Goal: Navigation & Orientation: Find specific page/section

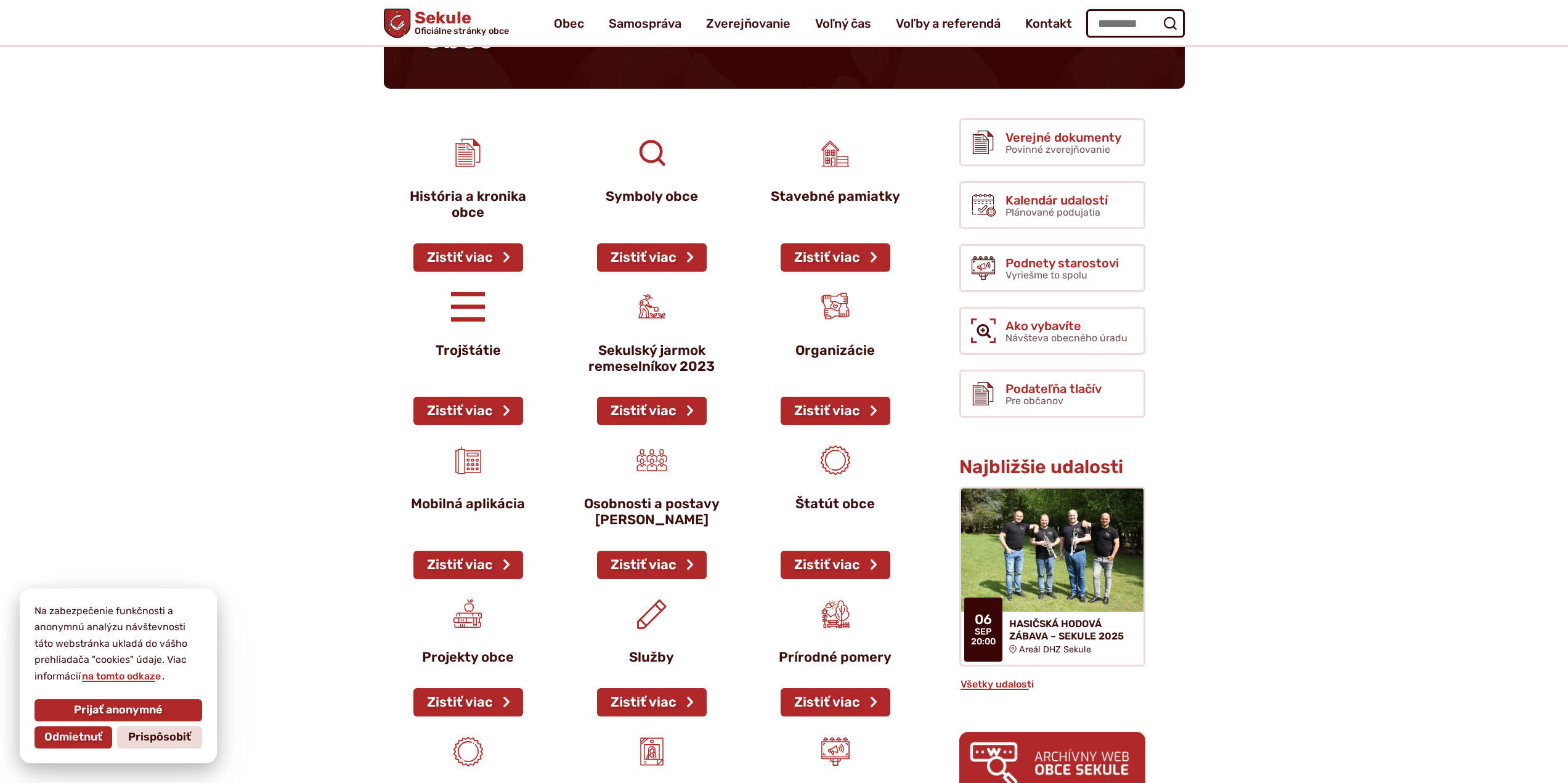
scroll to position [60, 0]
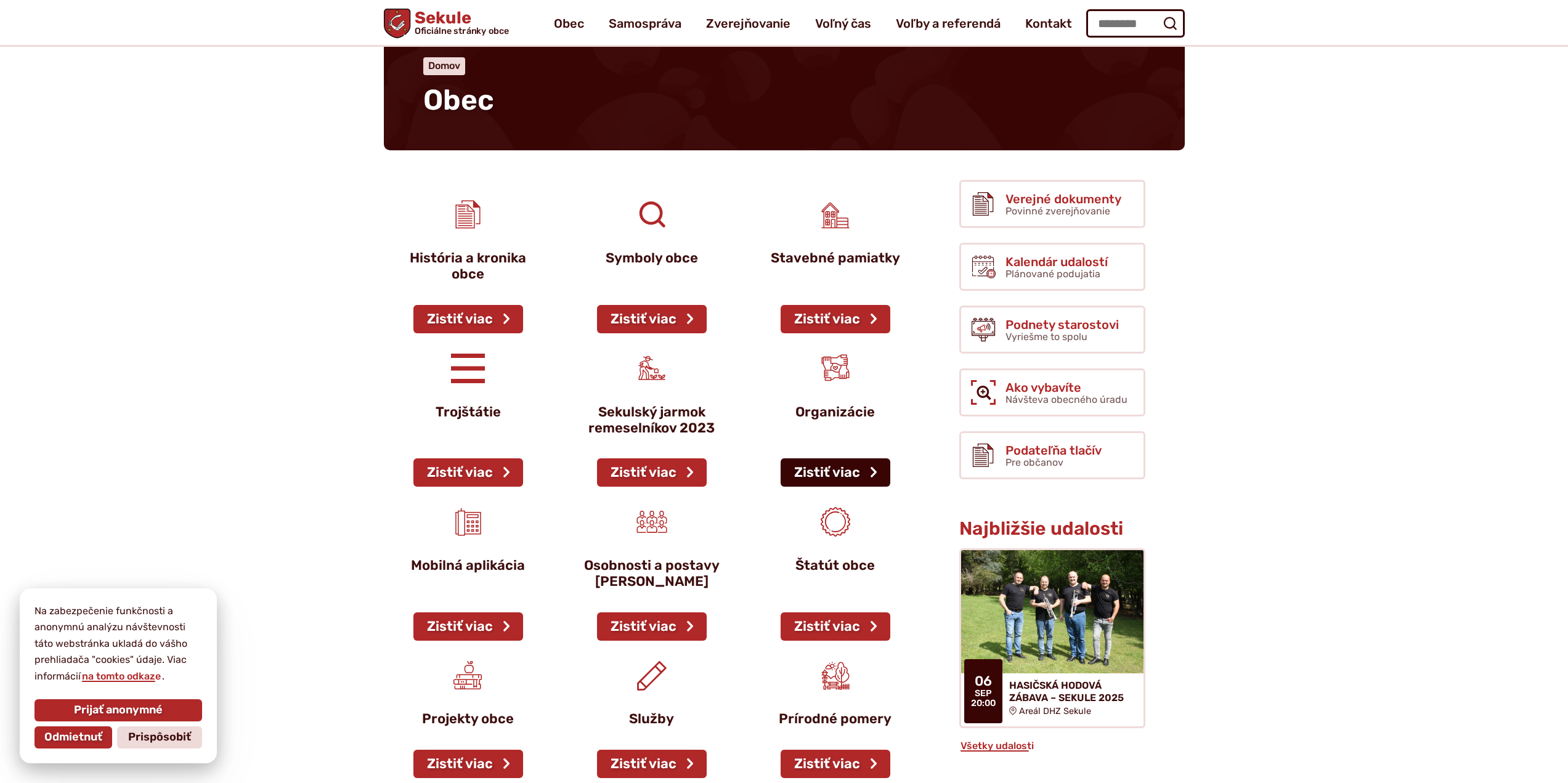
click at [826, 474] on link "Zistiť viac" at bounding box center [835, 472] width 110 height 29
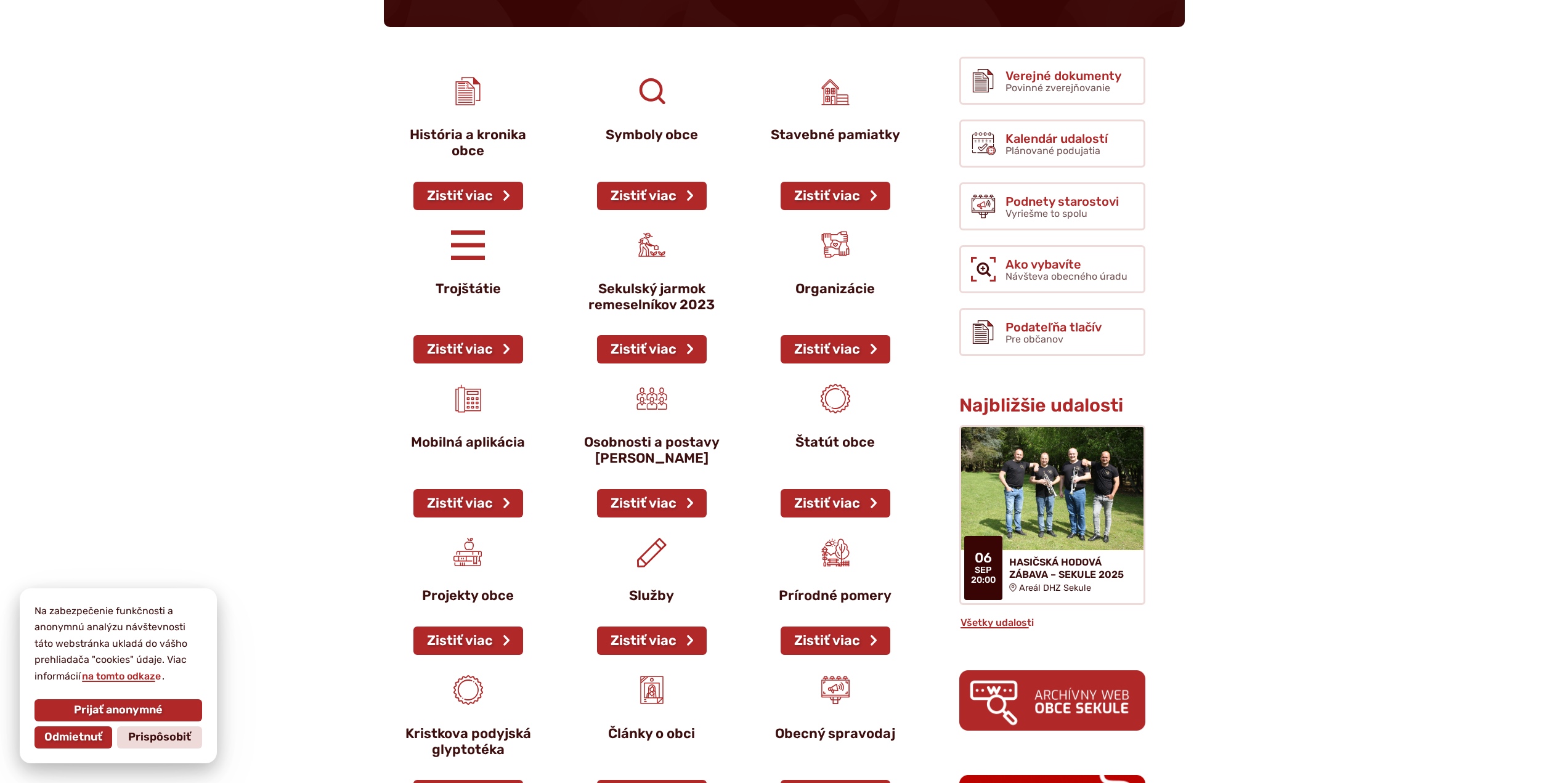
scroll to position [245, 0]
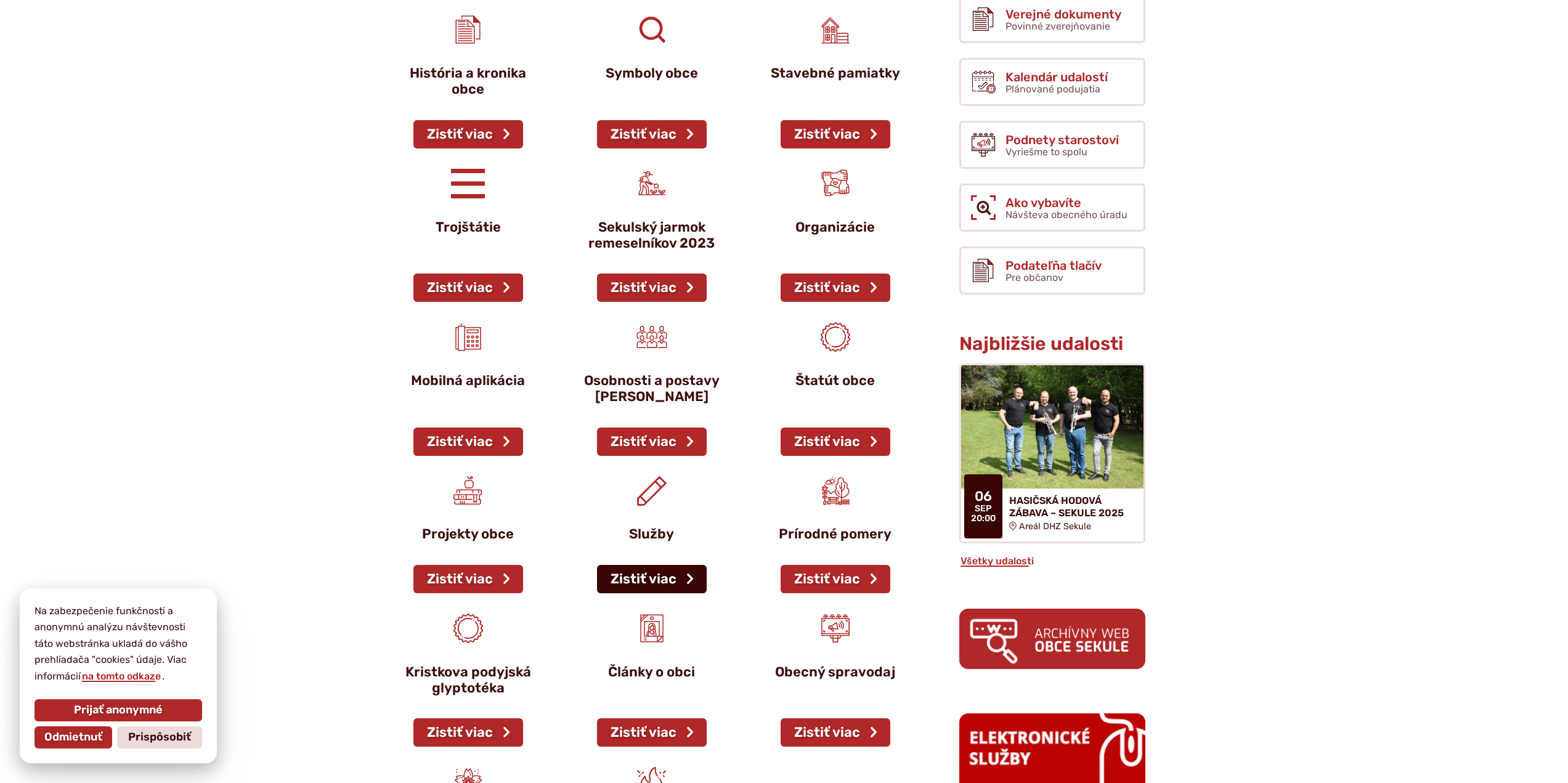
click at [689, 576] on link "Zistiť viac" at bounding box center [652, 579] width 110 height 29
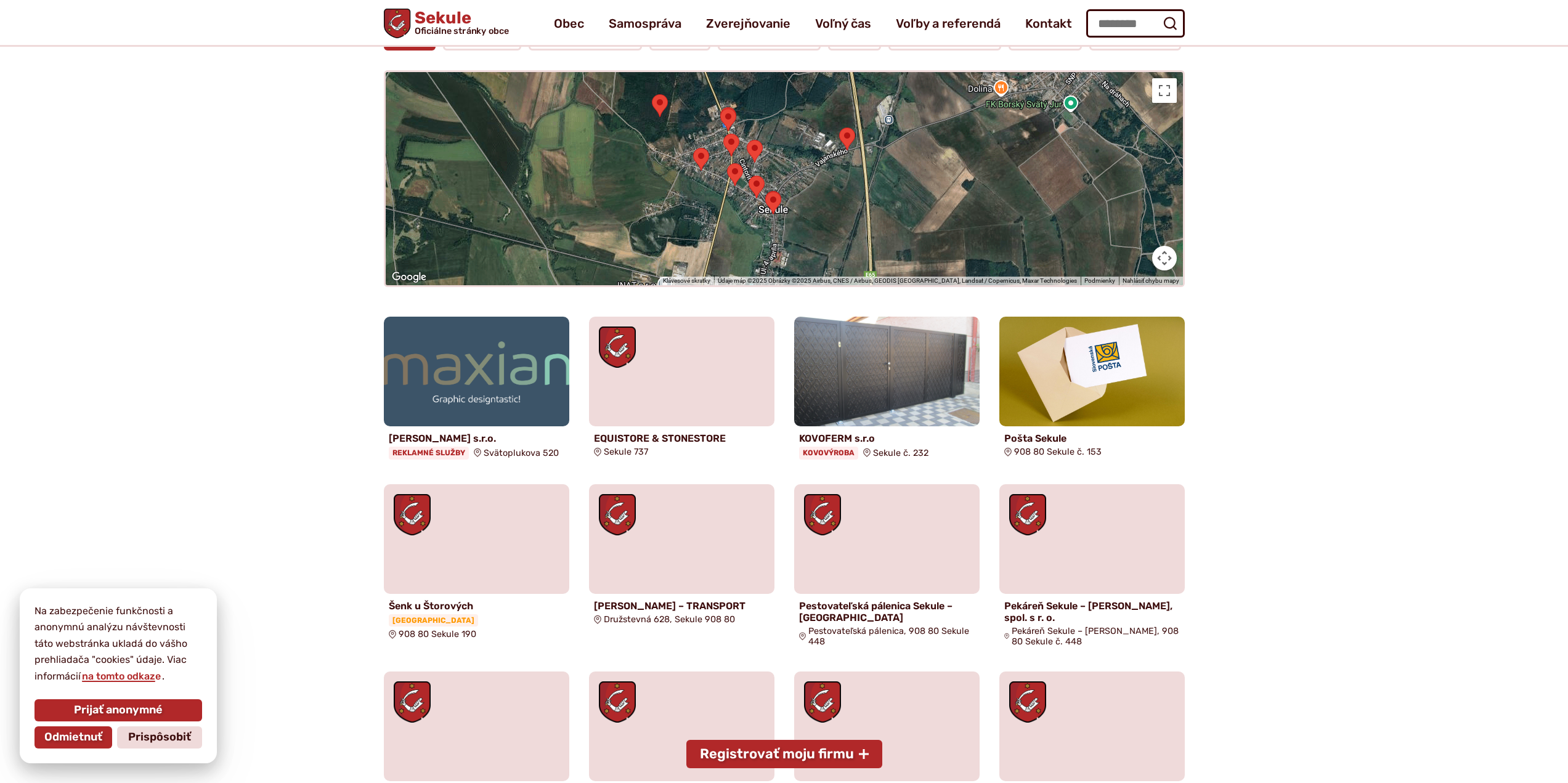
scroll to position [62, 0]
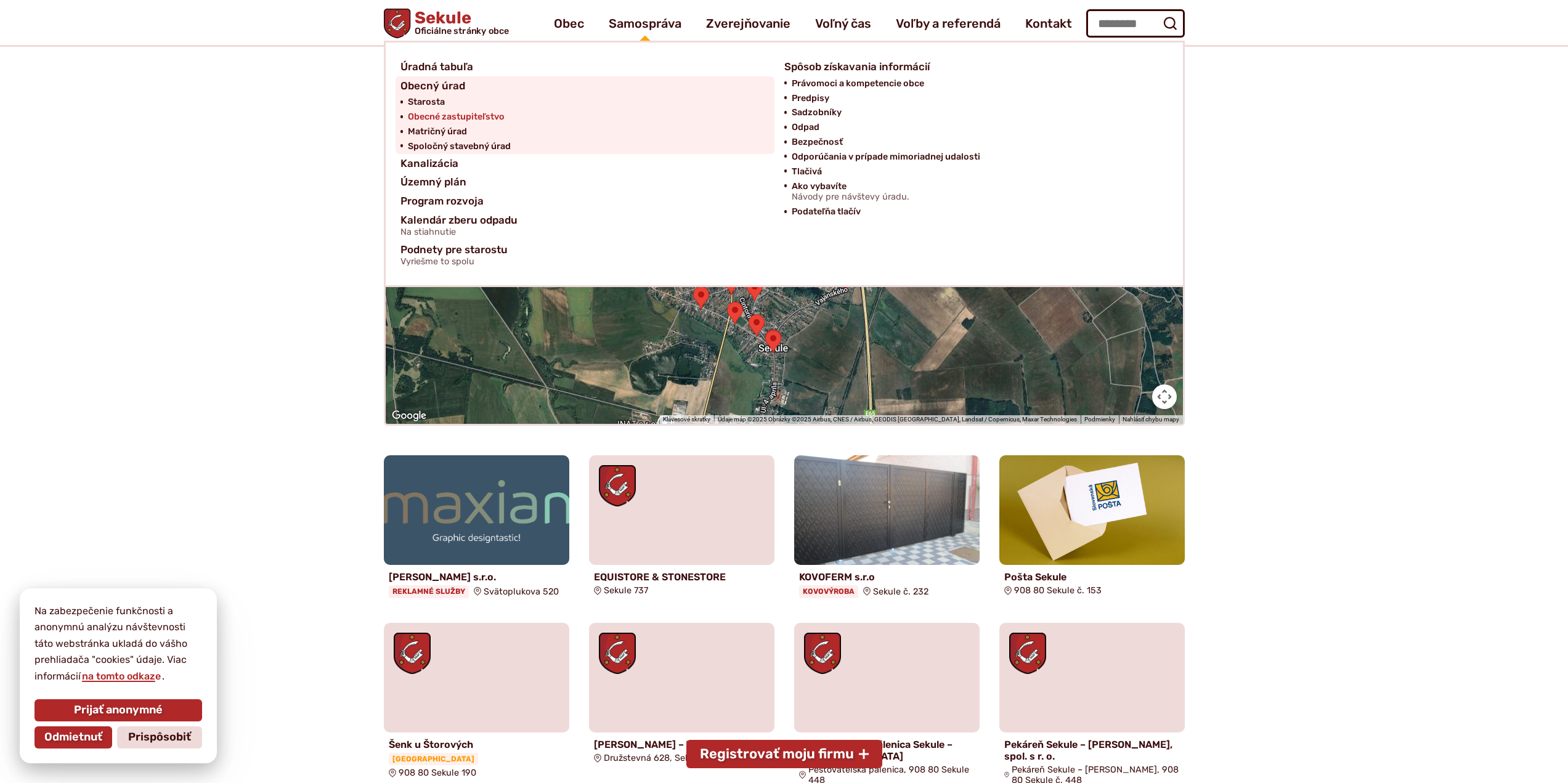
click at [471, 117] on span "Obecné zastupiteľstvo" at bounding box center [456, 117] width 97 height 15
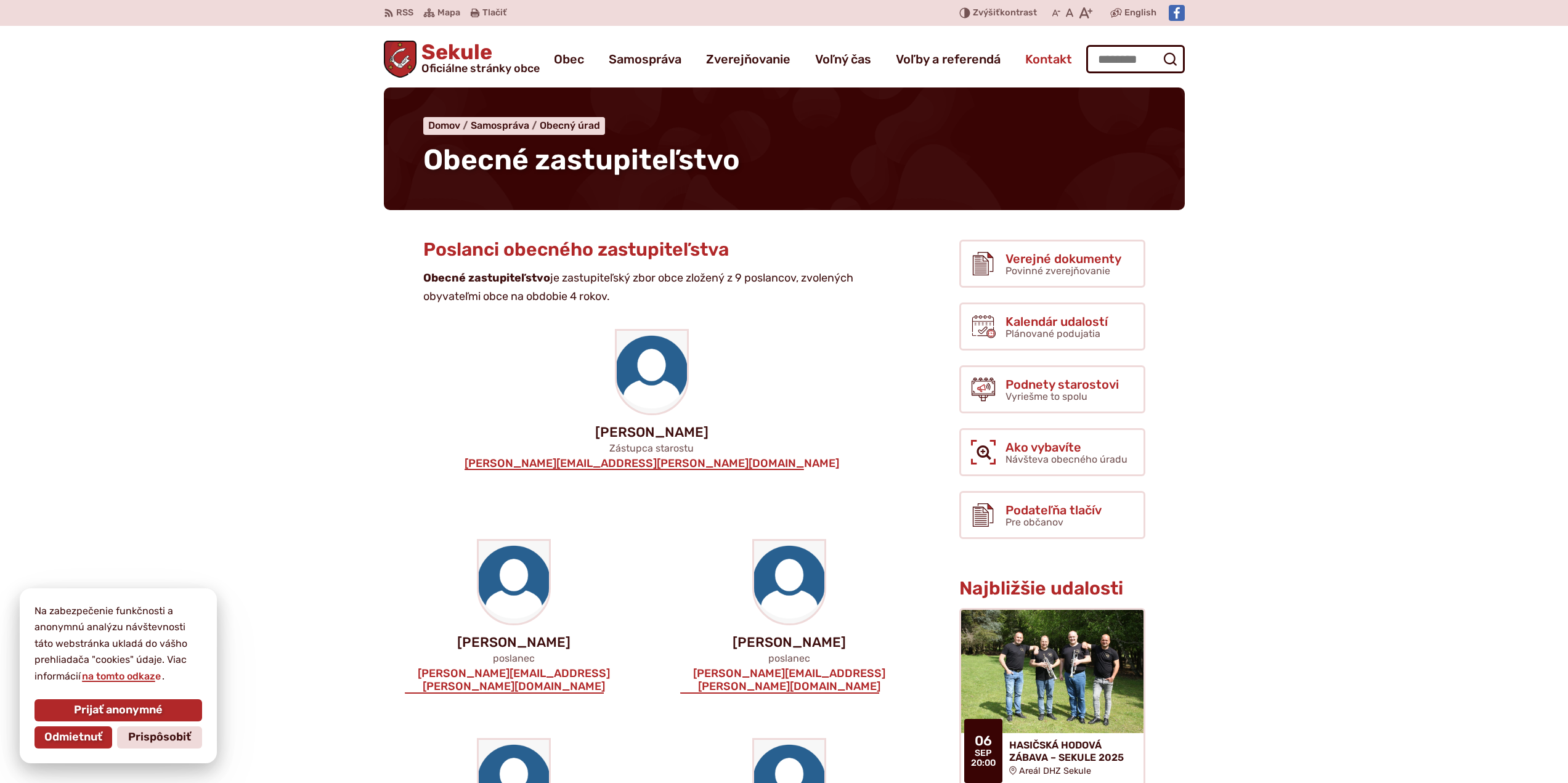
click at [1039, 56] on span "Kontakt" at bounding box center [1049, 59] width 47 height 35
click at [440, 13] on span "Mapa" at bounding box center [449, 12] width 23 height 15
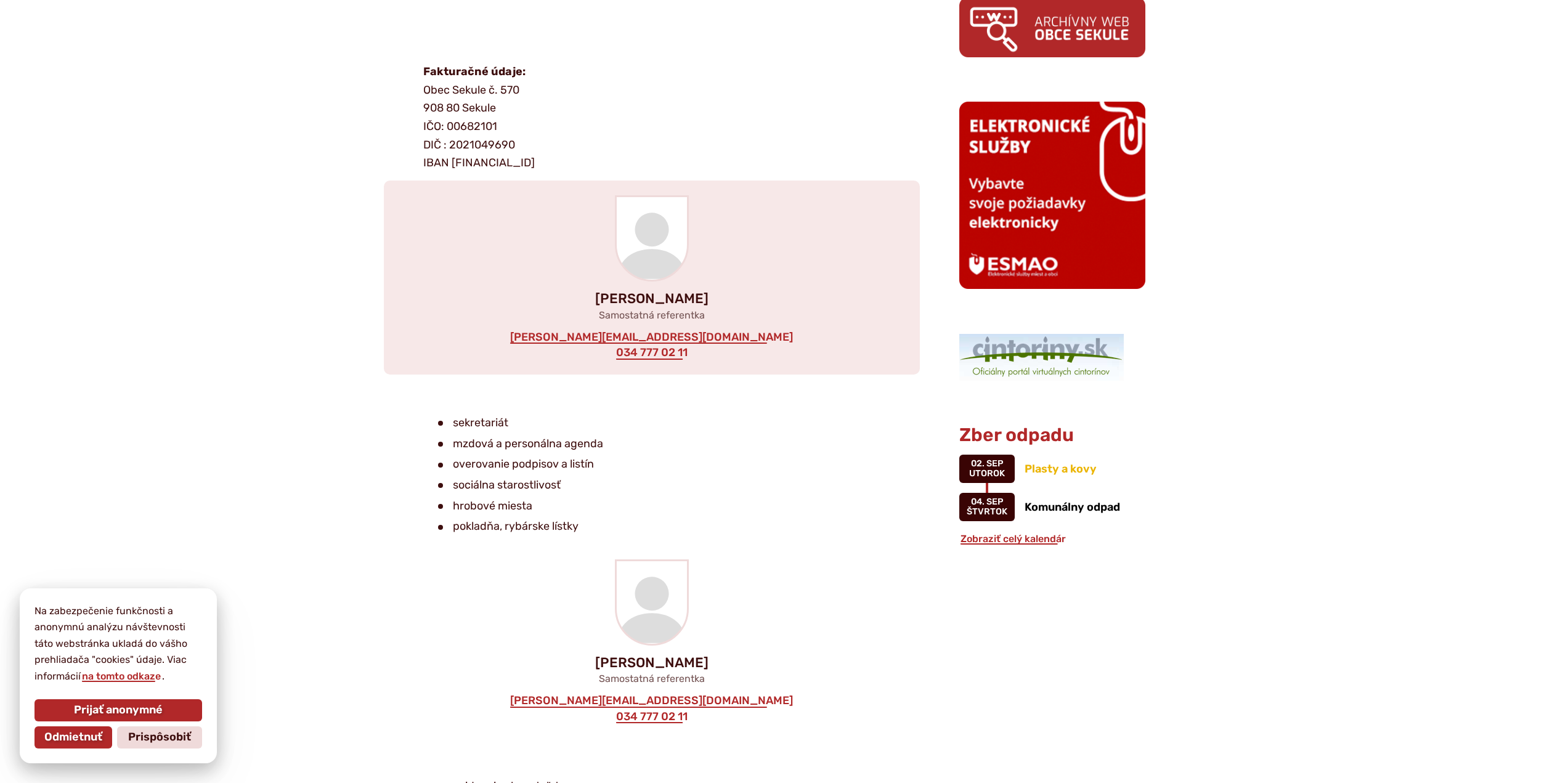
scroll to position [986, 0]
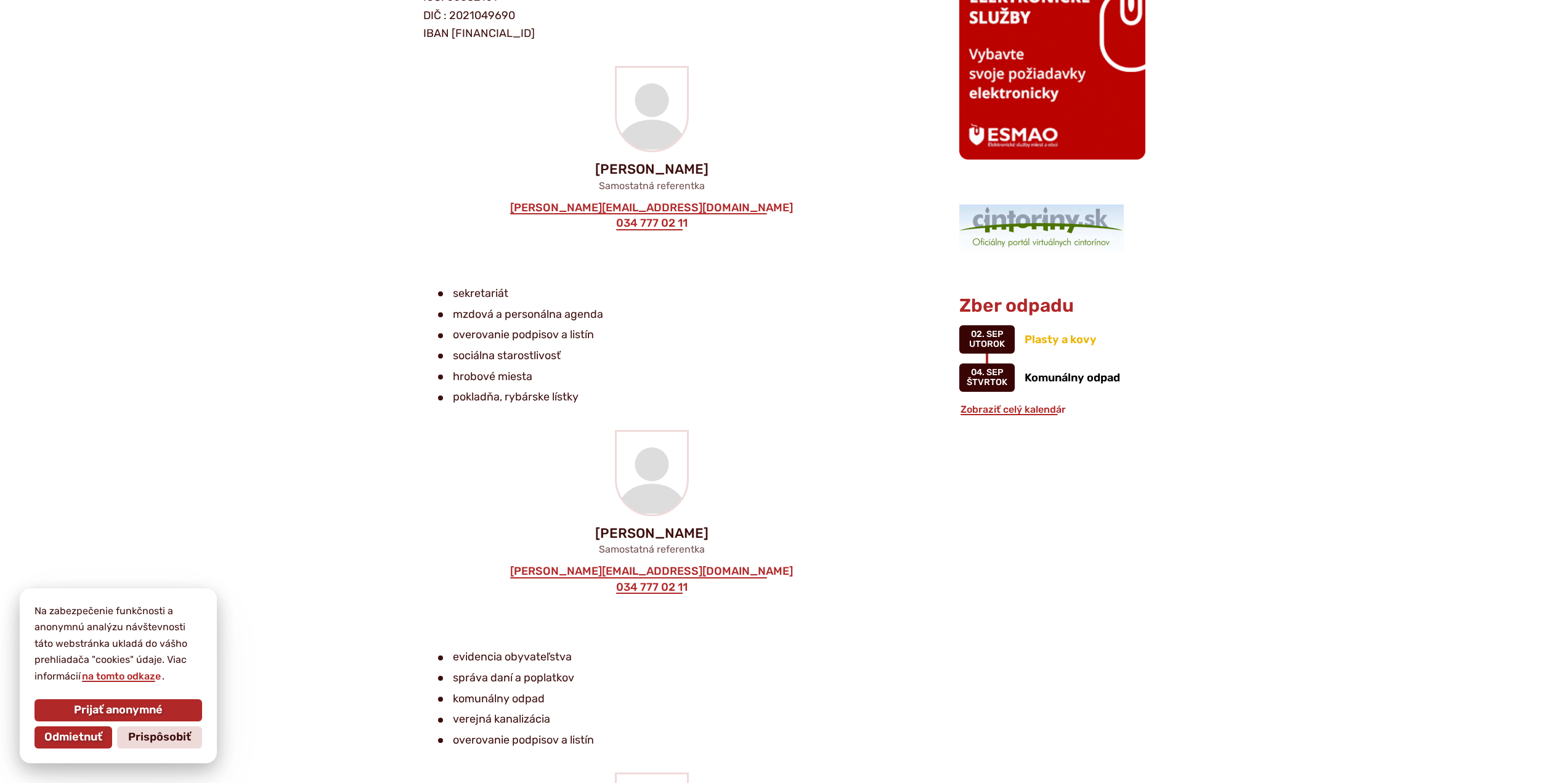
drag, startPoint x: 528, startPoint y: 312, endPoint x: 536, endPoint y: 323, distance: 13.6
click at [529, 314] on li "mzdová a personálna agenda" at bounding box center [649, 315] width 423 height 19
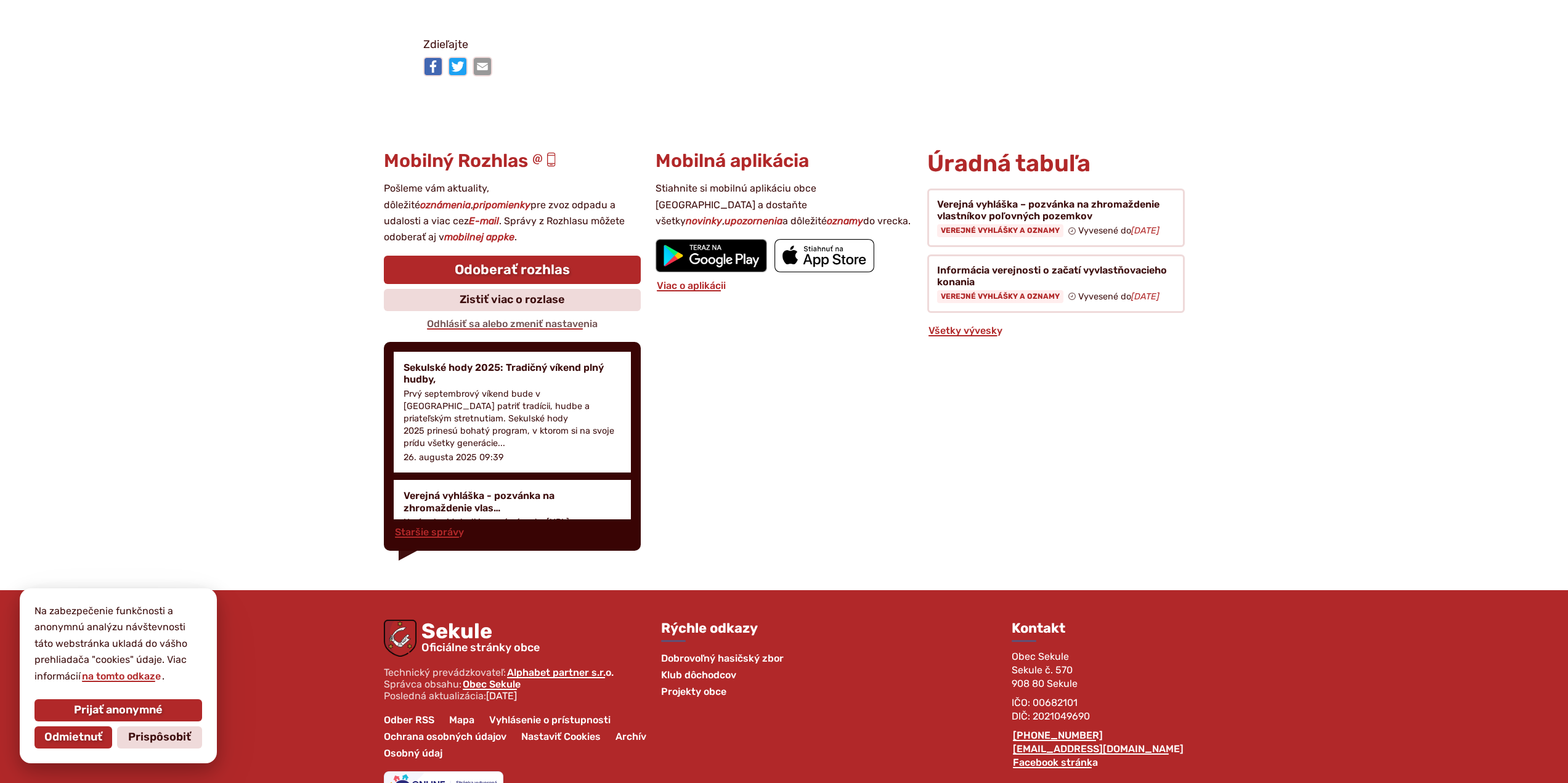
scroll to position [3011, 0]
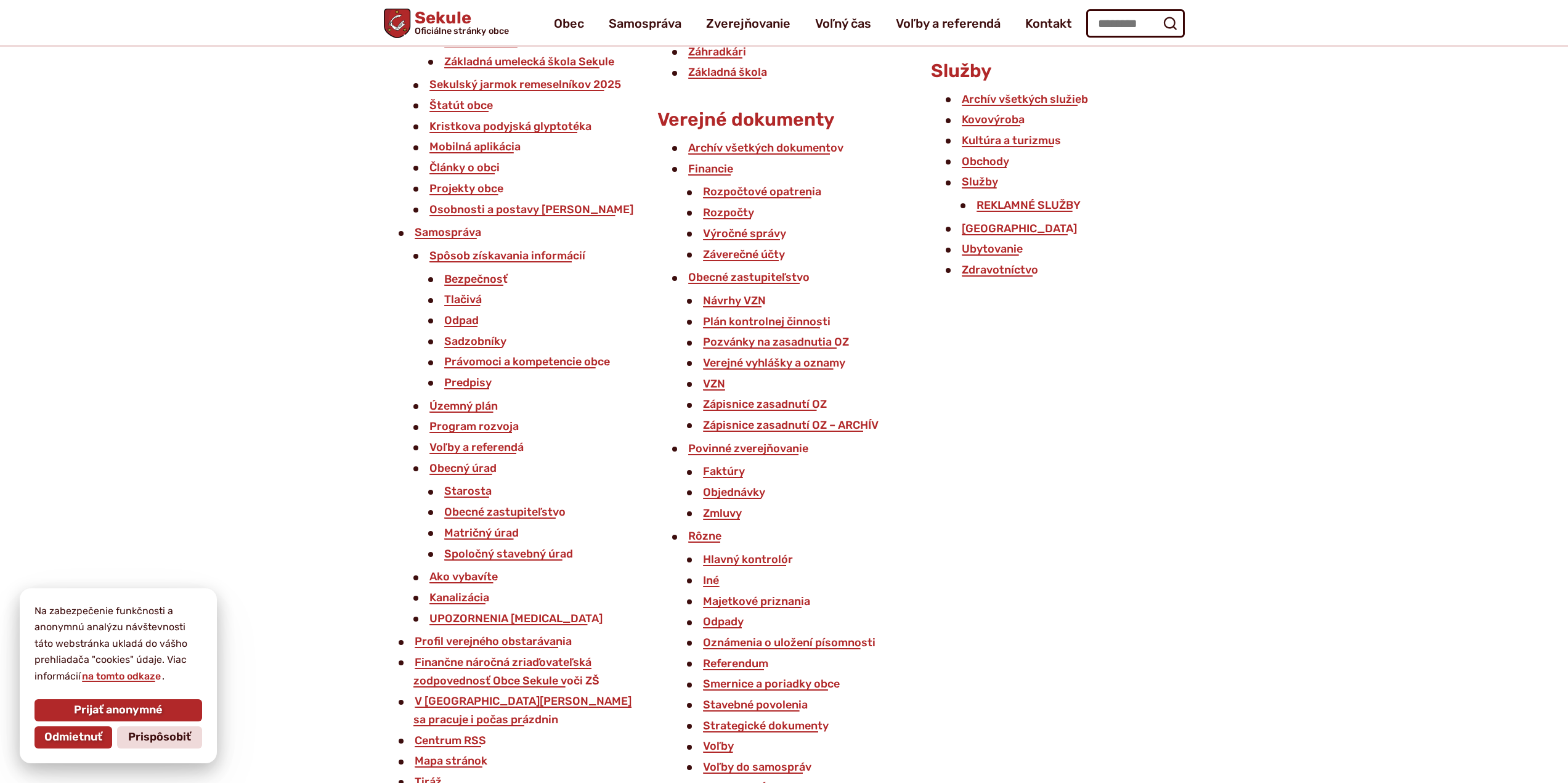
scroll to position [493, 0]
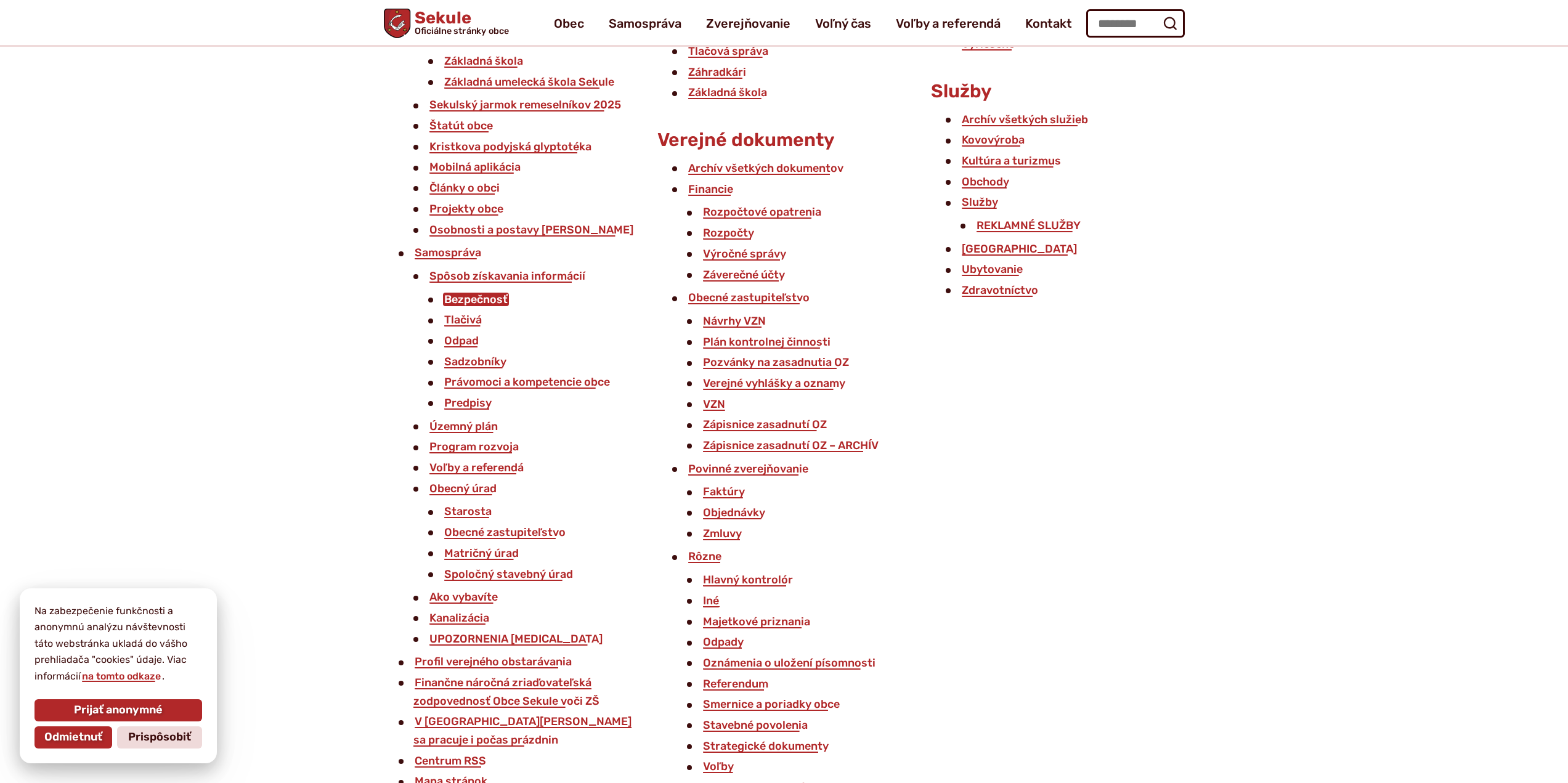
click at [488, 302] on link "Bezpečnosť" at bounding box center [475, 300] width 66 height 14
